Goal: Information Seeking & Learning: Learn about a topic

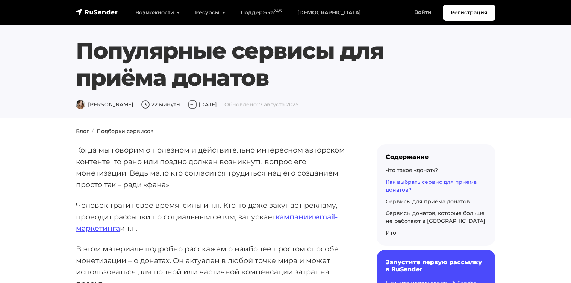
click at [411, 182] on link "Как выбрать сервис для приема донатов?" at bounding box center [431, 186] width 91 height 15
